Goal: Navigation & Orientation: Find specific page/section

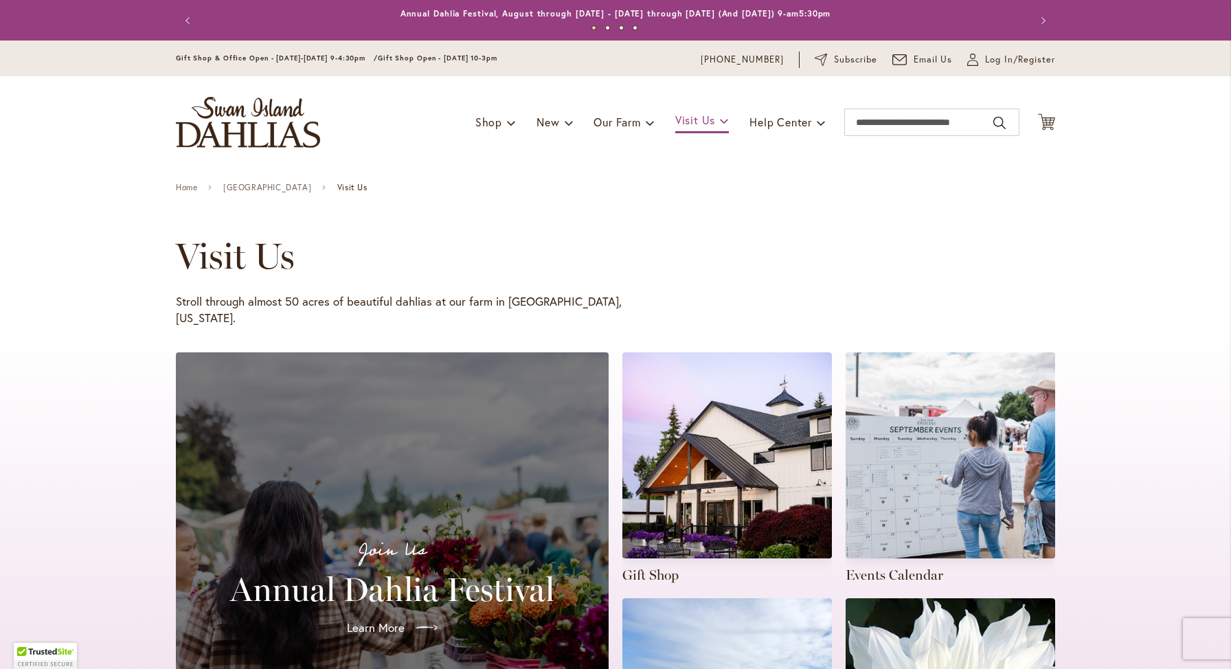
click at [714, 117] on link "Visit Us" at bounding box center [702, 121] width 54 height 24
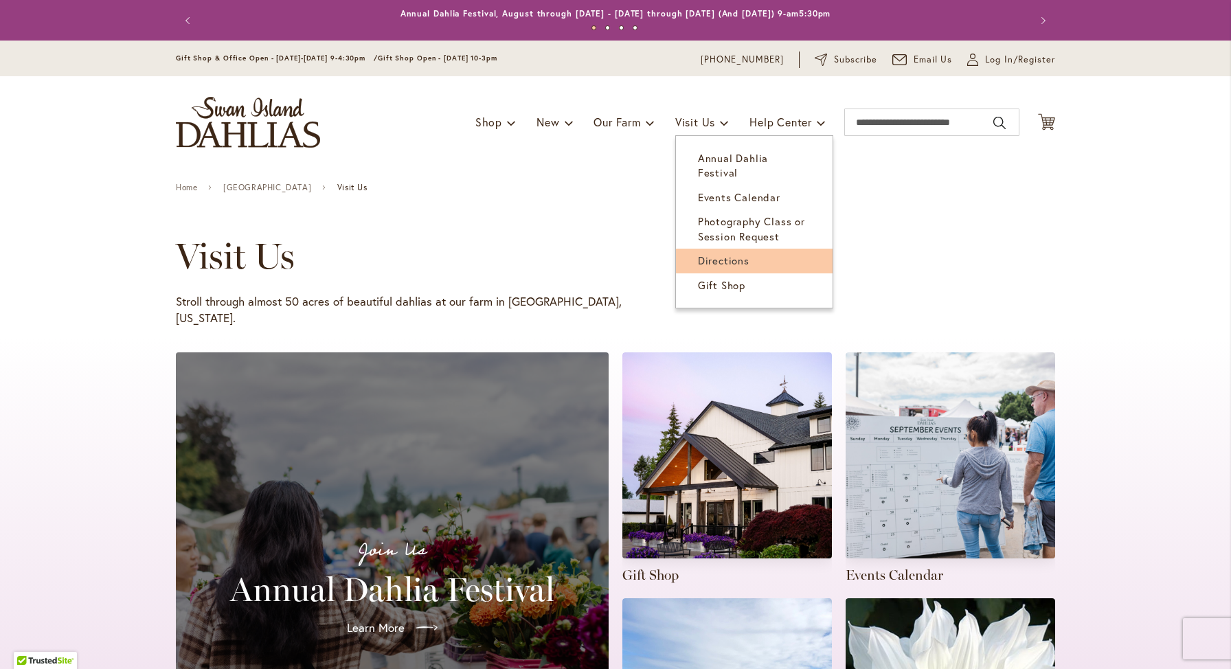
click at [728, 253] on span "Directions" at bounding box center [724, 260] width 52 height 14
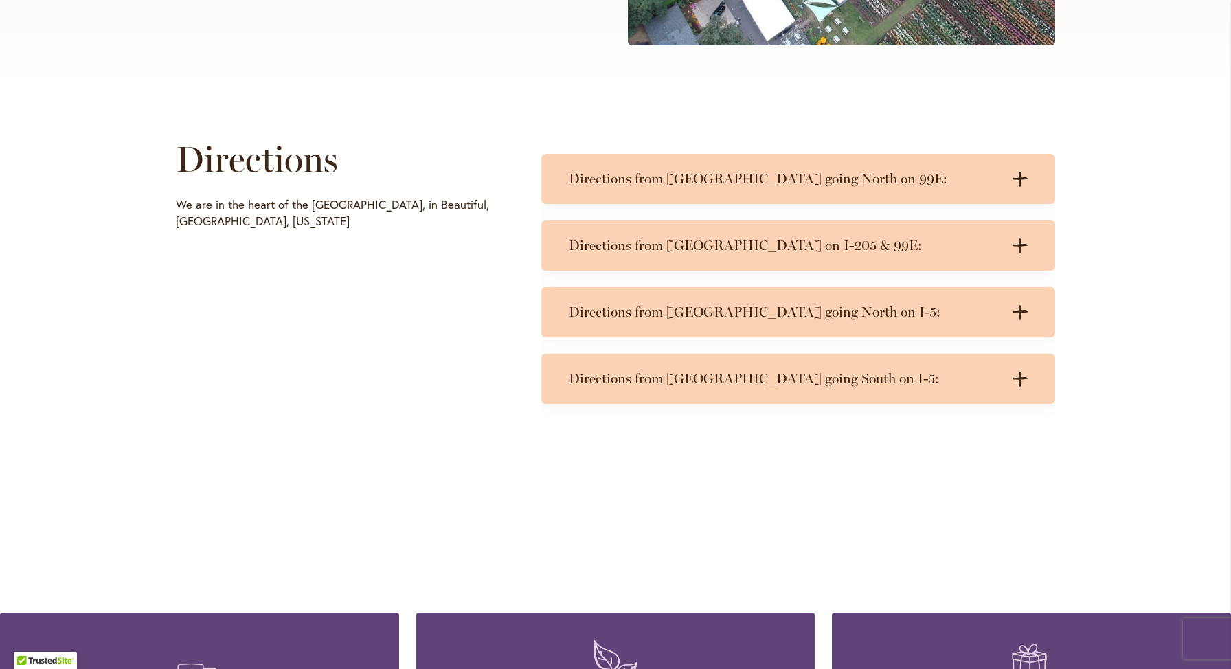
scroll to position [718, 0]
